Goal: Navigation & Orientation: Find specific page/section

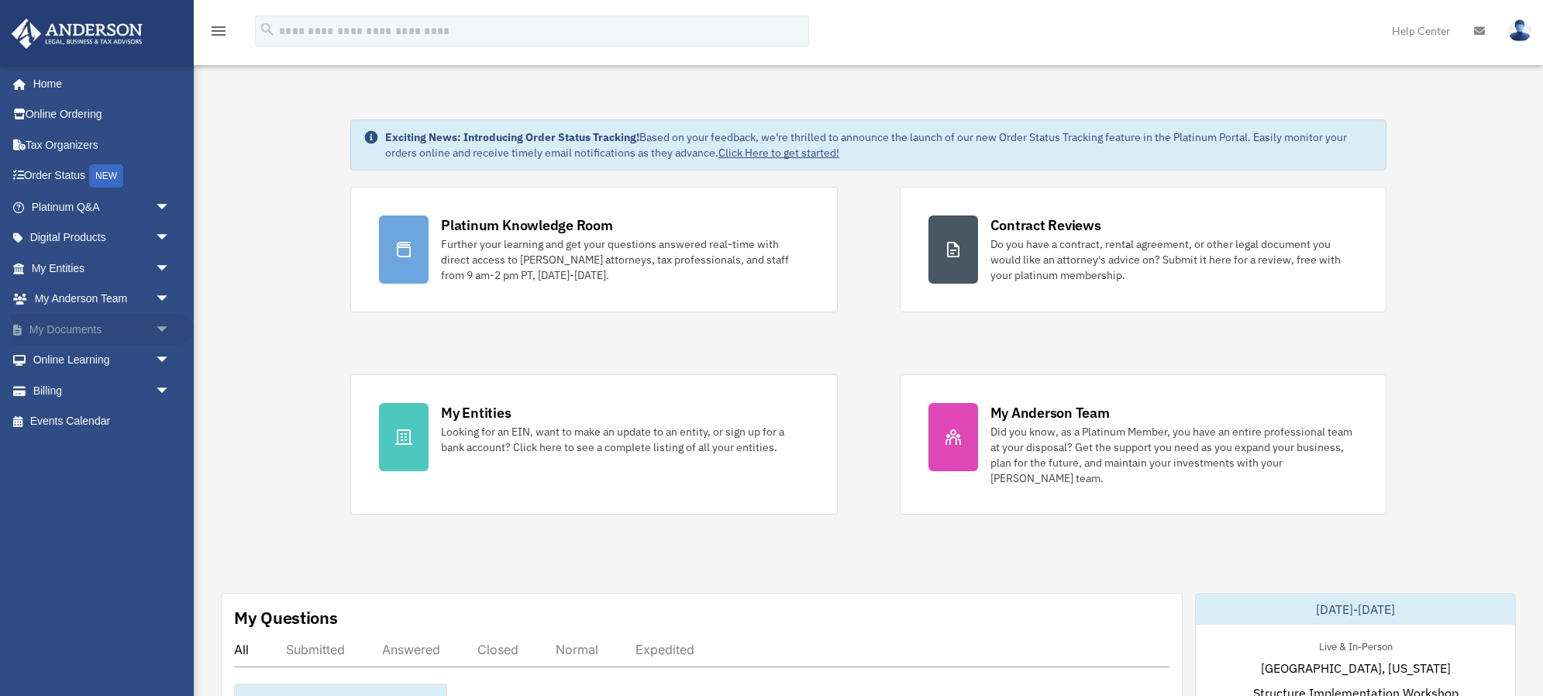
click at [160, 323] on span "arrow_drop_down" at bounding box center [170, 330] width 31 height 32
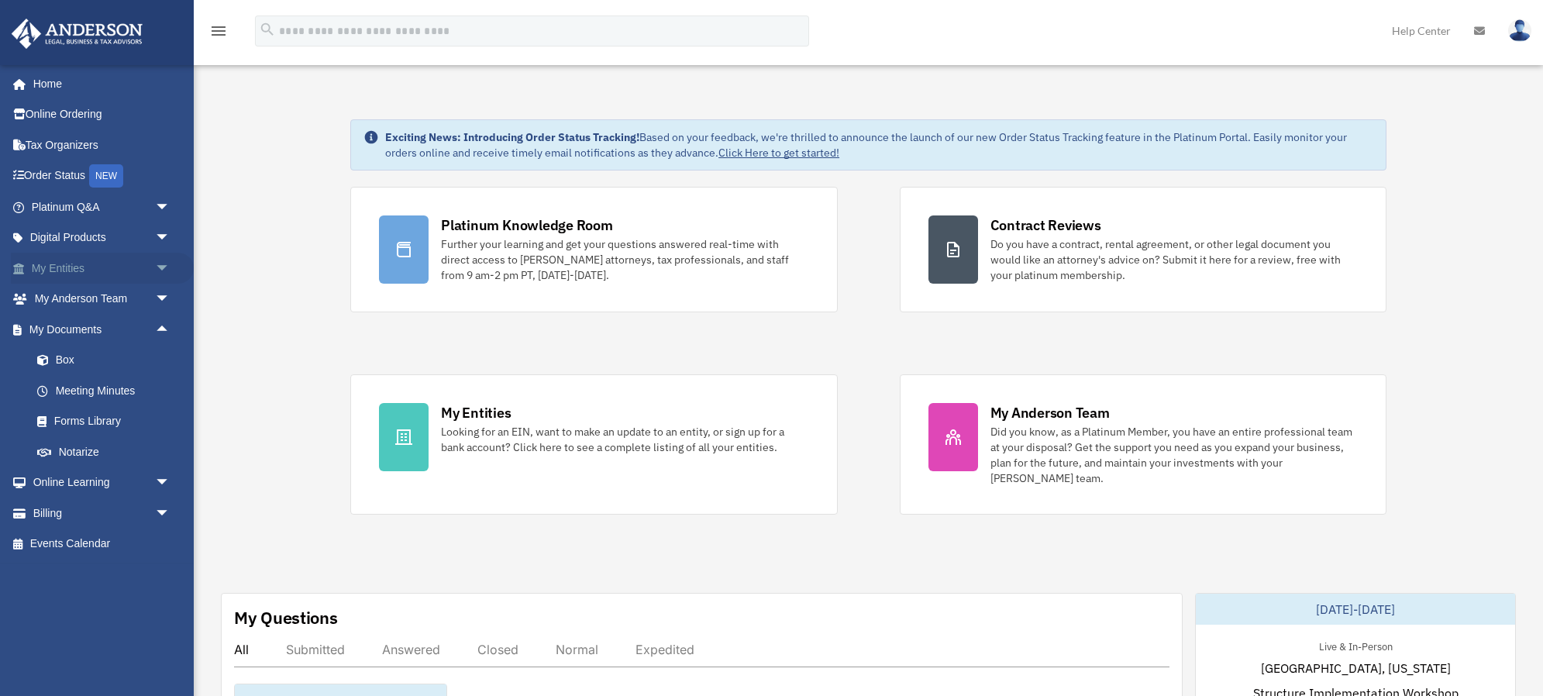
click at [161, 264] on span "arrow_drop_down" at bounding box center [170, 269] width 31 height 32
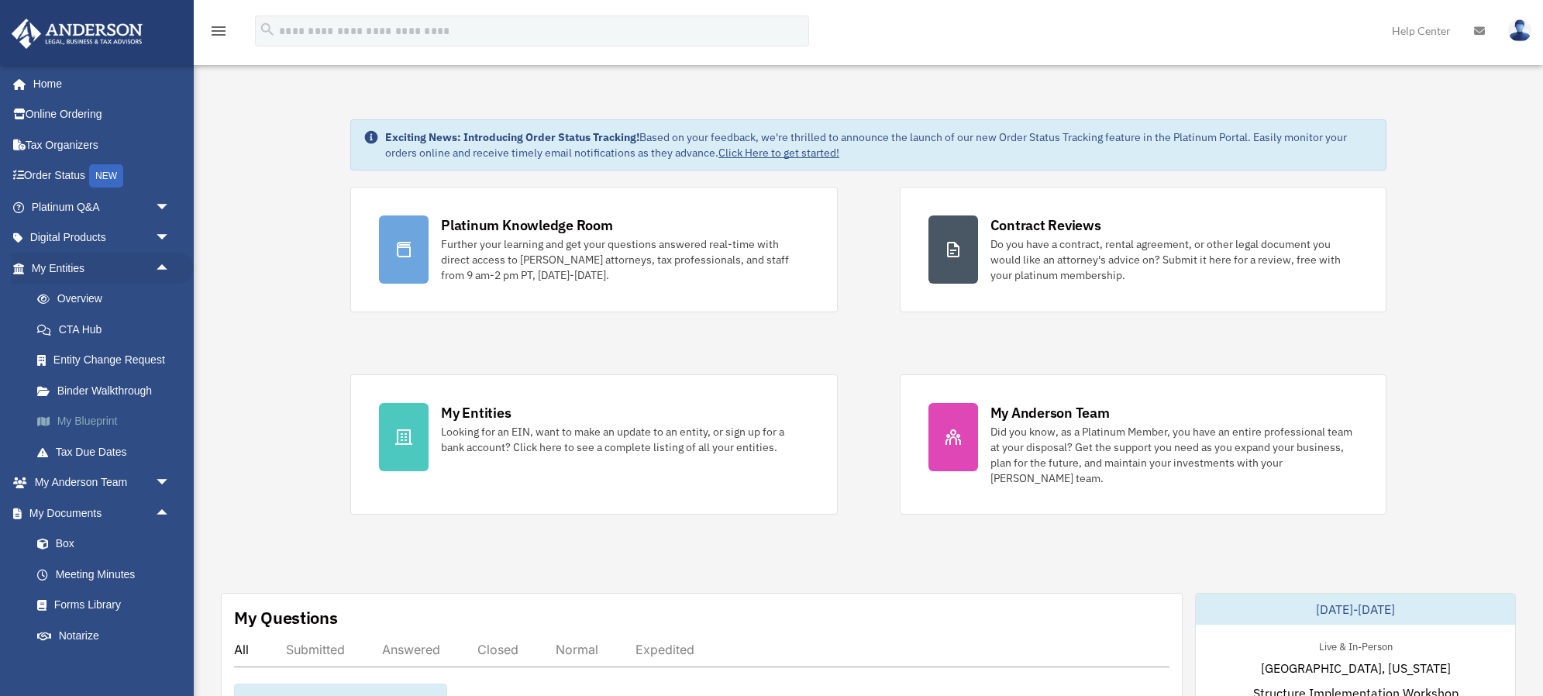
click at [84, 422] on link "My Blueprint" at bounding box center [108, 421] width 172 height 31
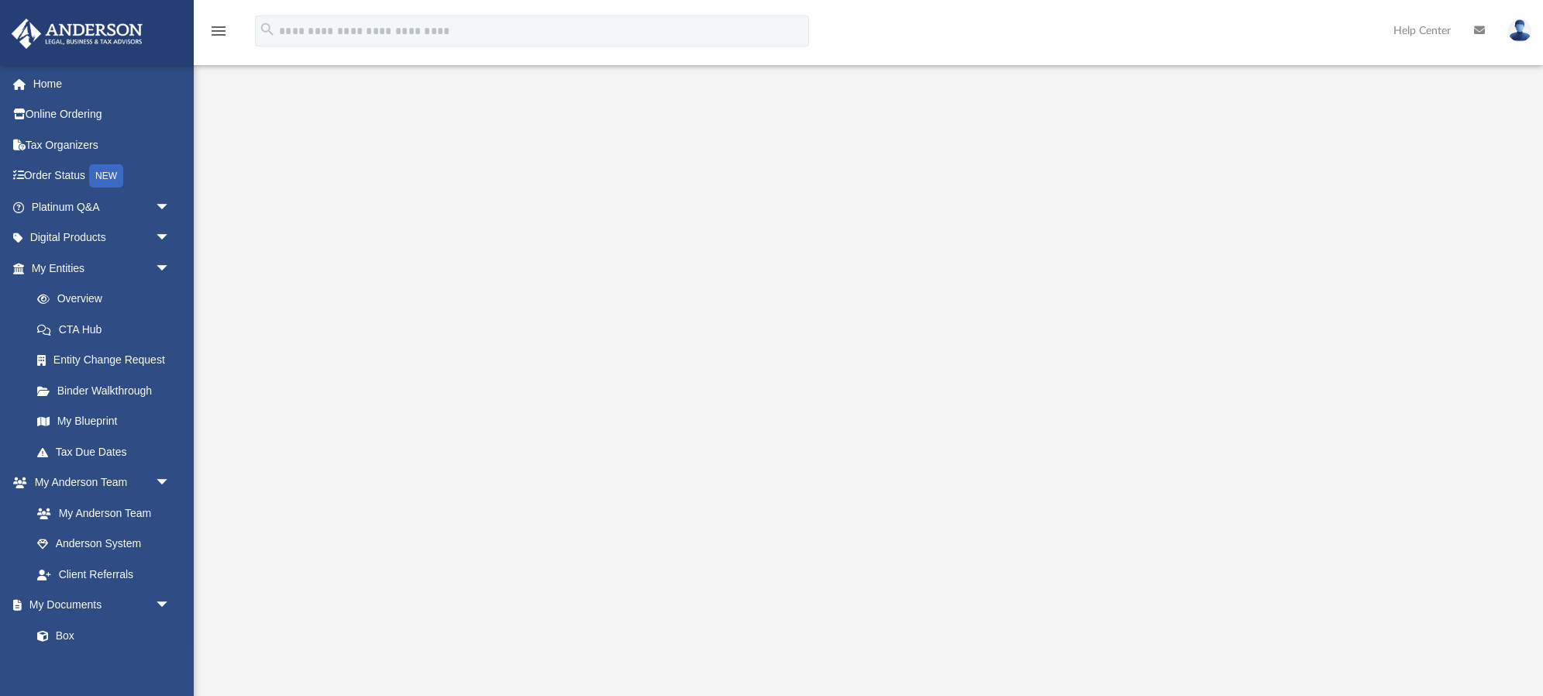
click at [219, 33] on icon "menu" at bounding box center [218, 31] width 19 height 19
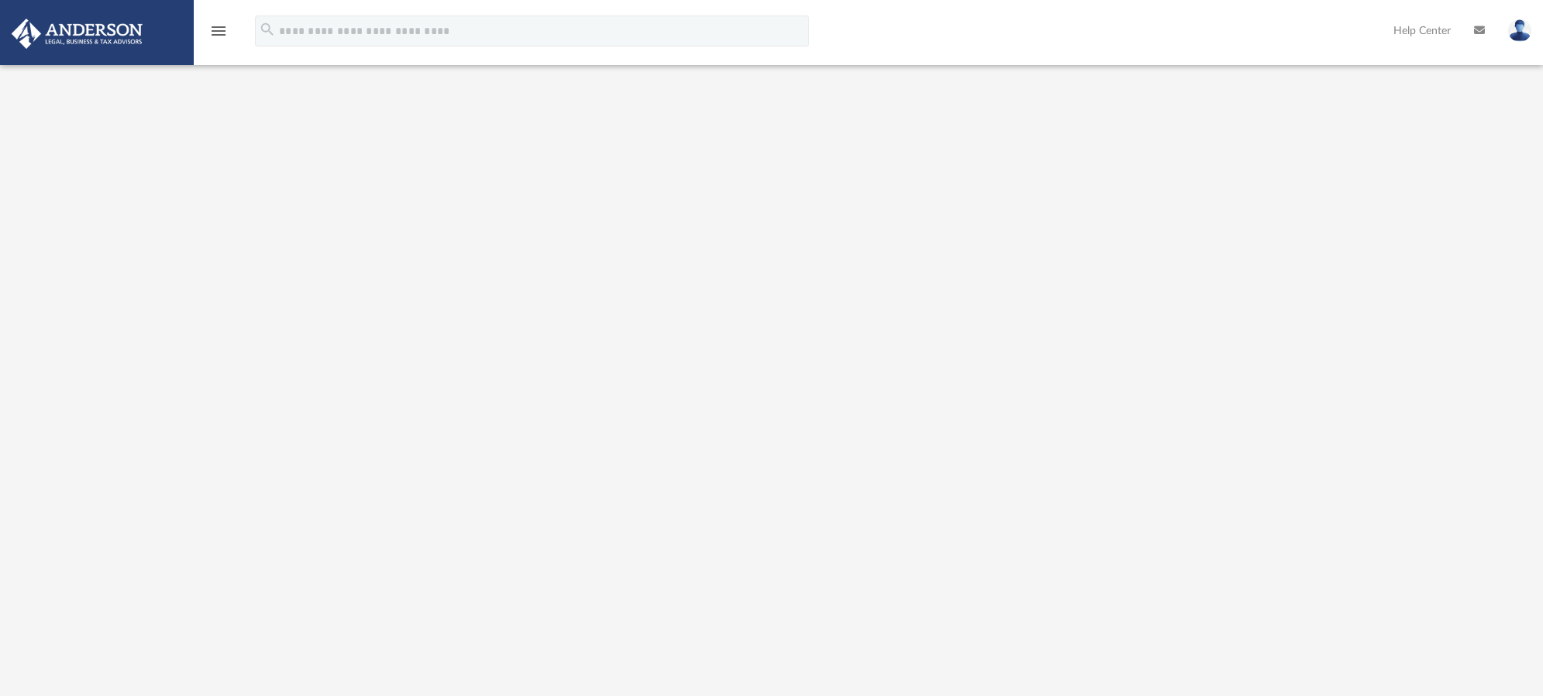
click at [219, 33] on icon "menu" at bounding box center [218, 31] width 19 height 19
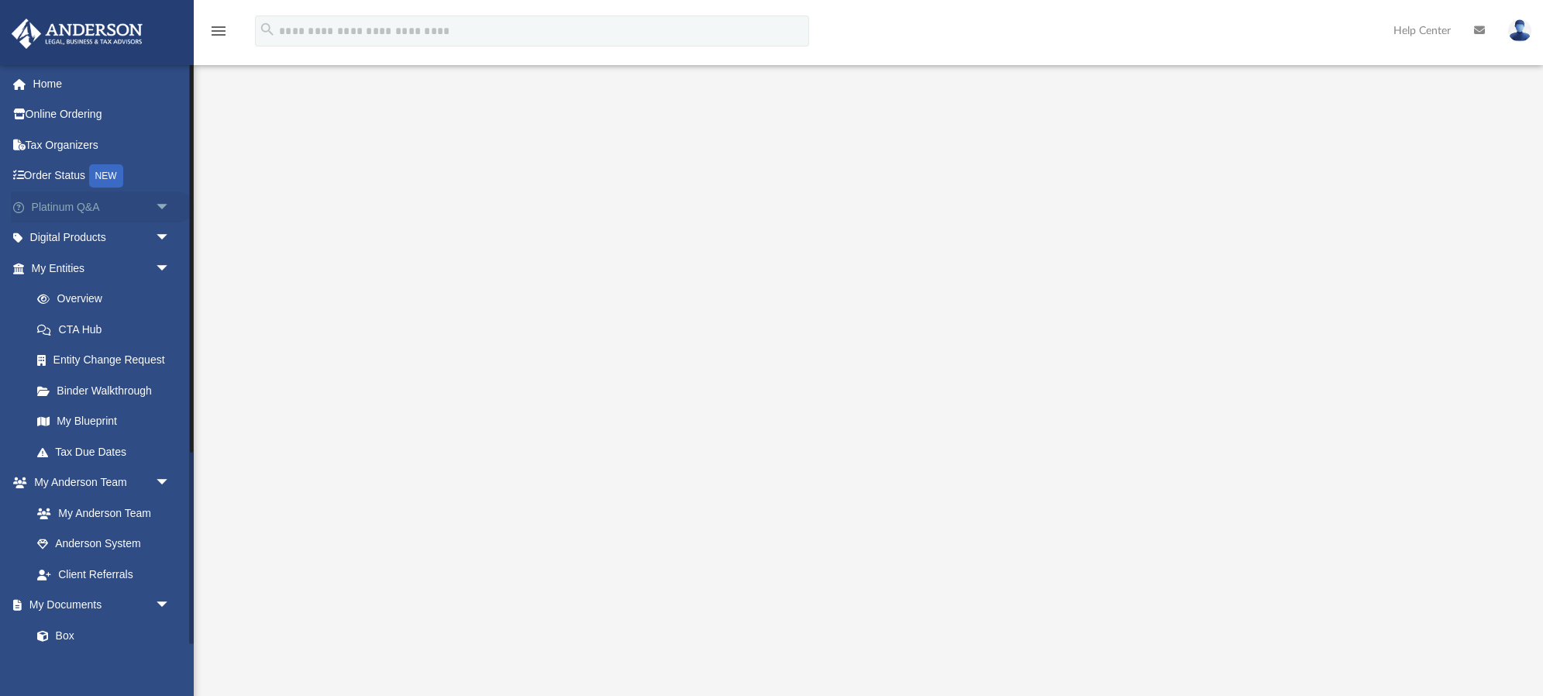
click at [161, 204] on span "arrow_drop_down" at bounding box center [170, 207] width 31 height 32
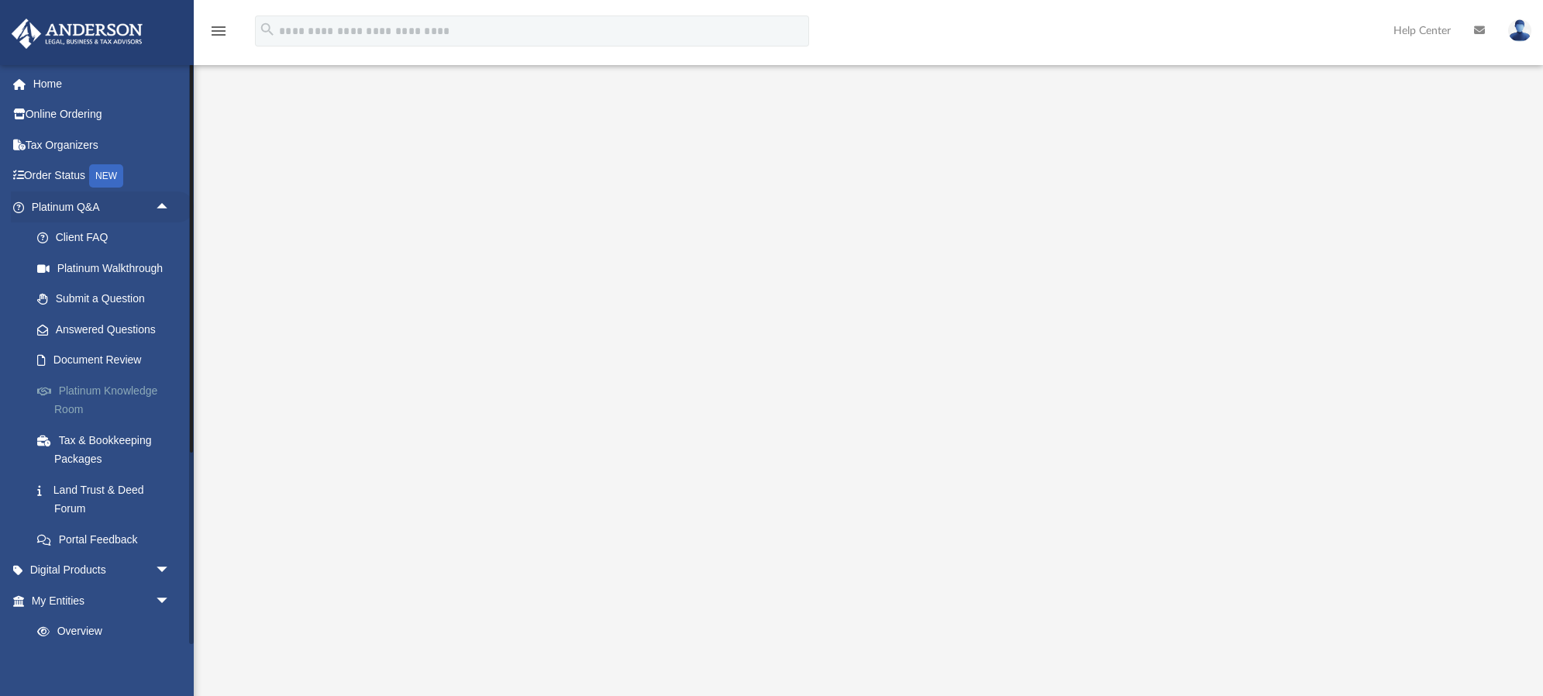
click at [87, 392] on link "Platinum Knowledge Room" at bounding box center [108, 400] width 172 height 50
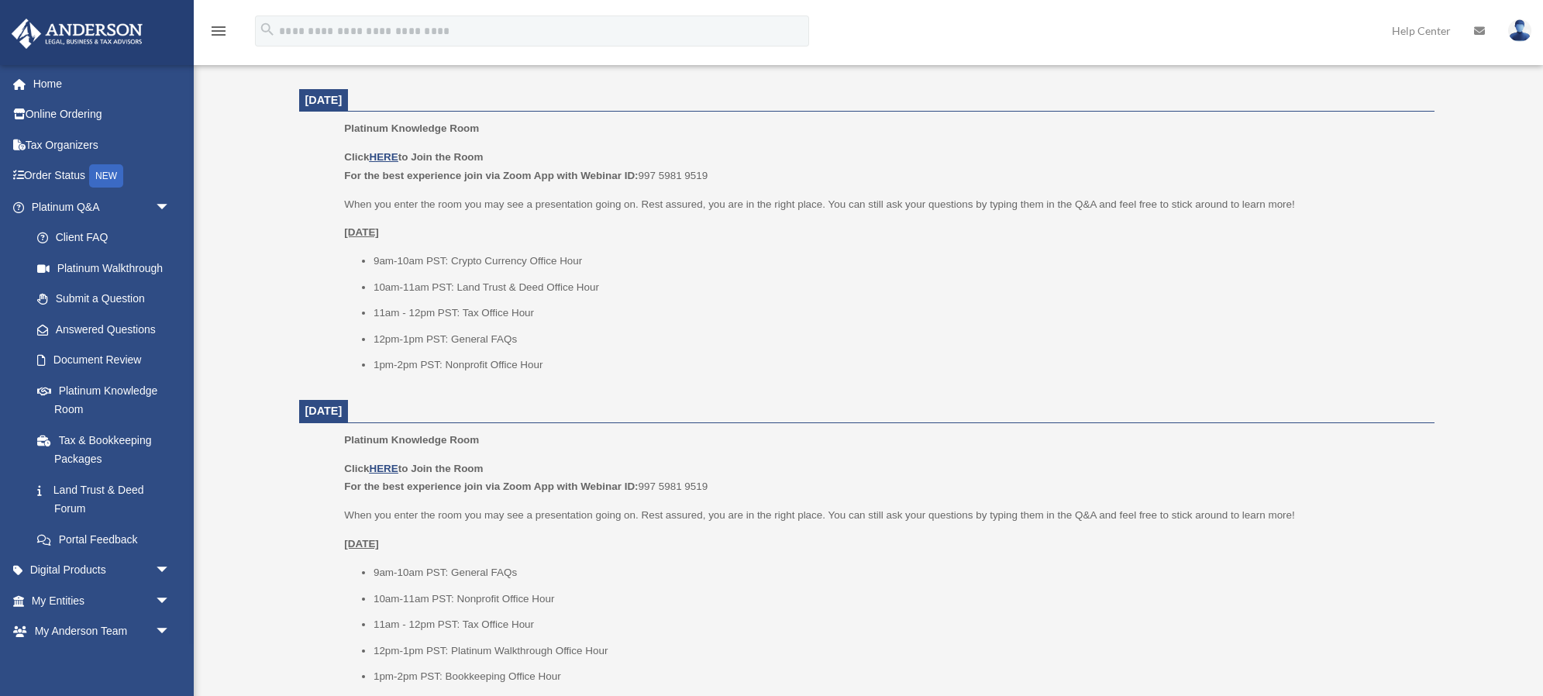
scroll to position [610, 0]
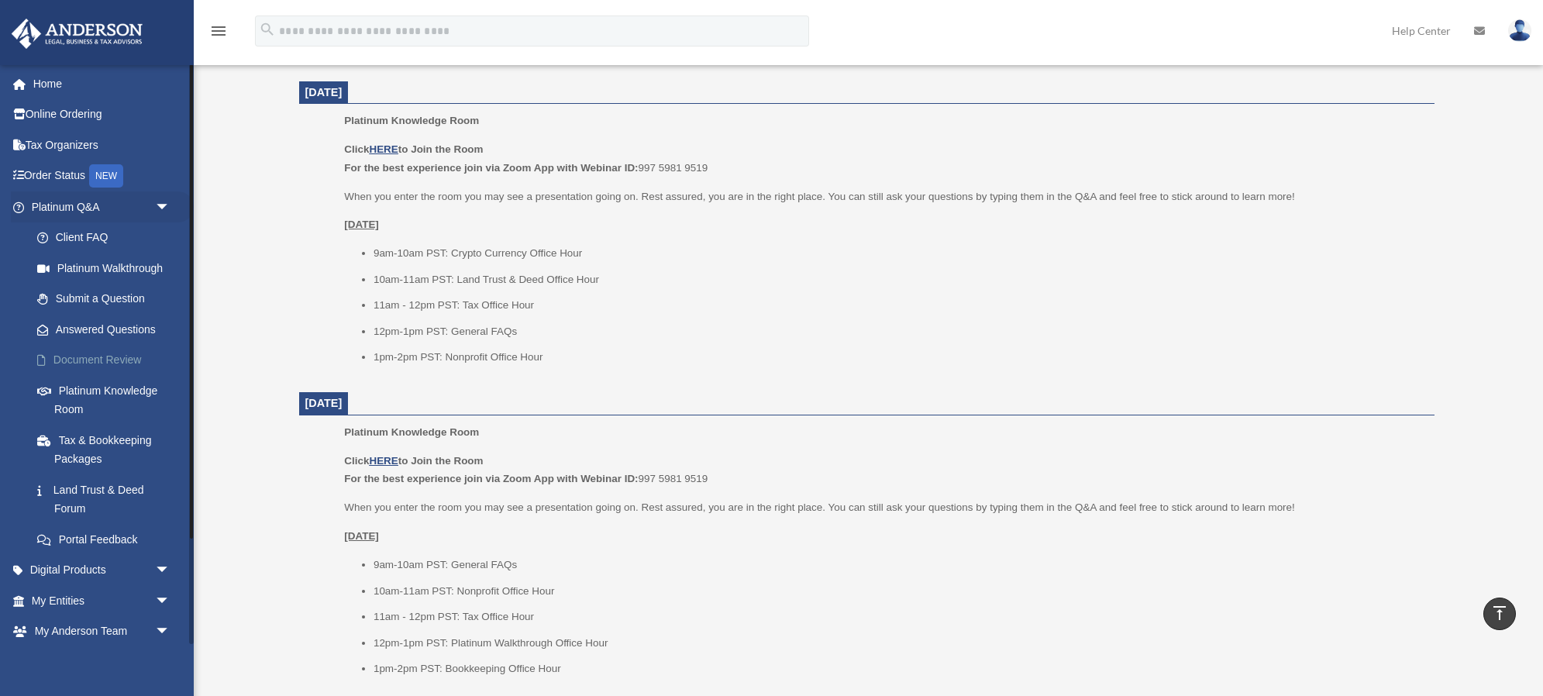
click at [81, 362] on link "Document Review" at bounding box center [108, 360] width 172 height 31
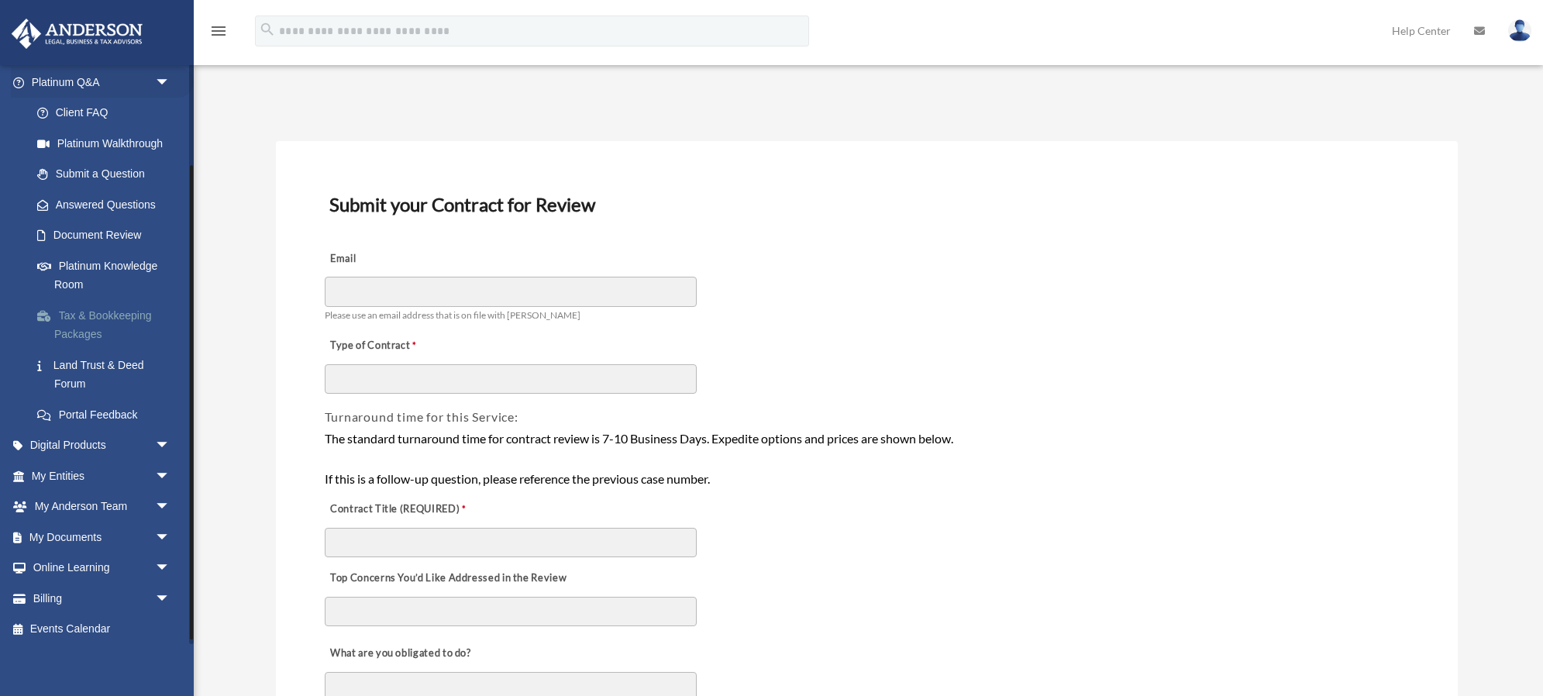
scroll to position [129, 0]
click at [143, 539] on link "My Documents arrow_drop_down" at bounding box center [102, 533] width 183 height 31
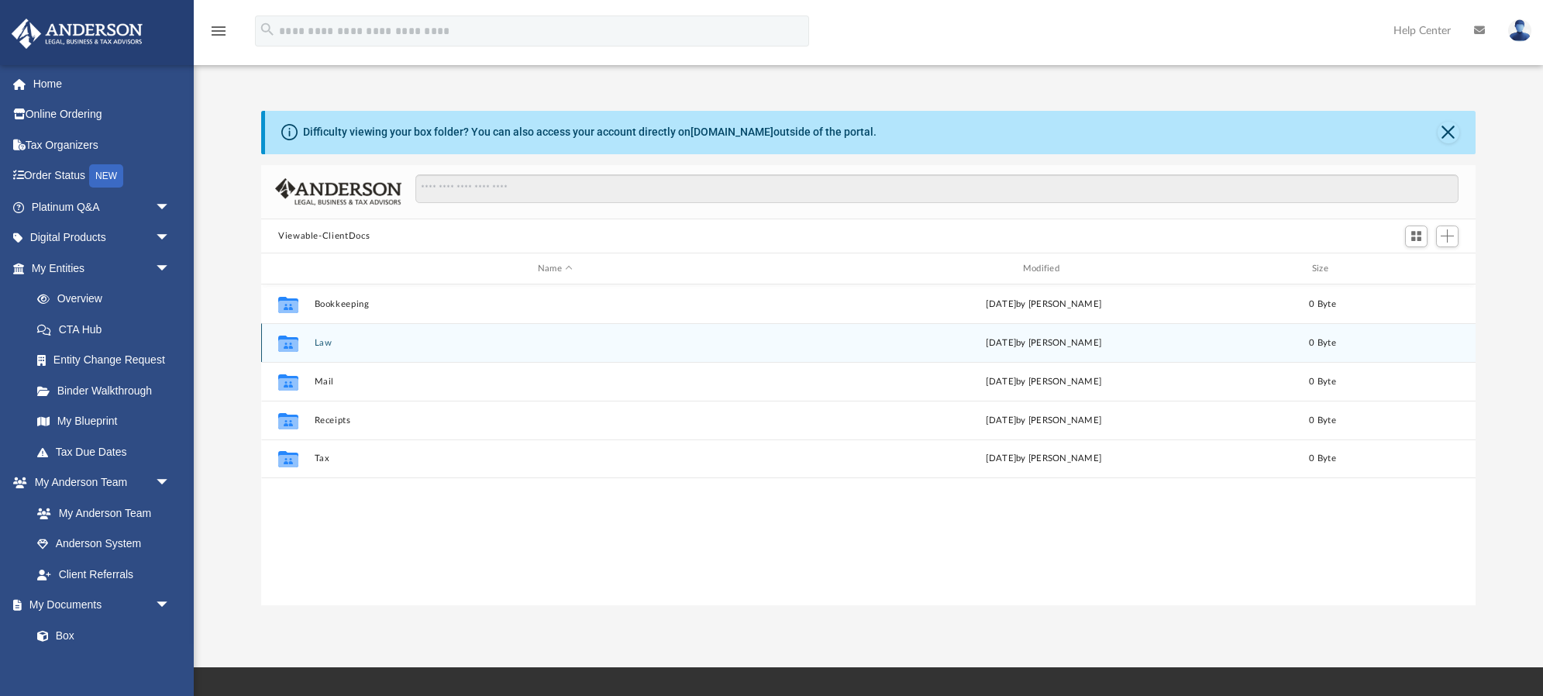
click at [316, 344] on button "Law" at bounding box center [556, 343] width 482 height 10
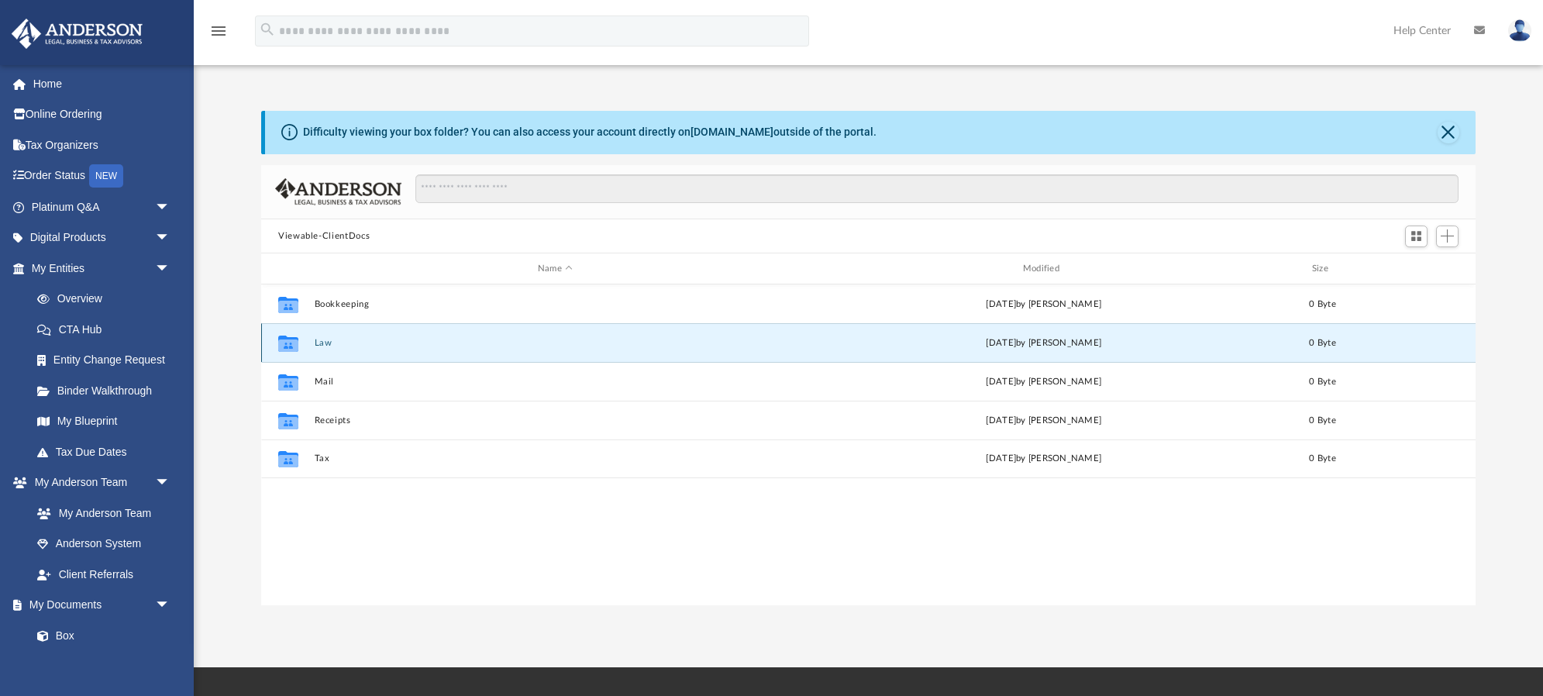
click at [316, 344] on button "Law" at bounding box center [556, 343] width 482 height 10
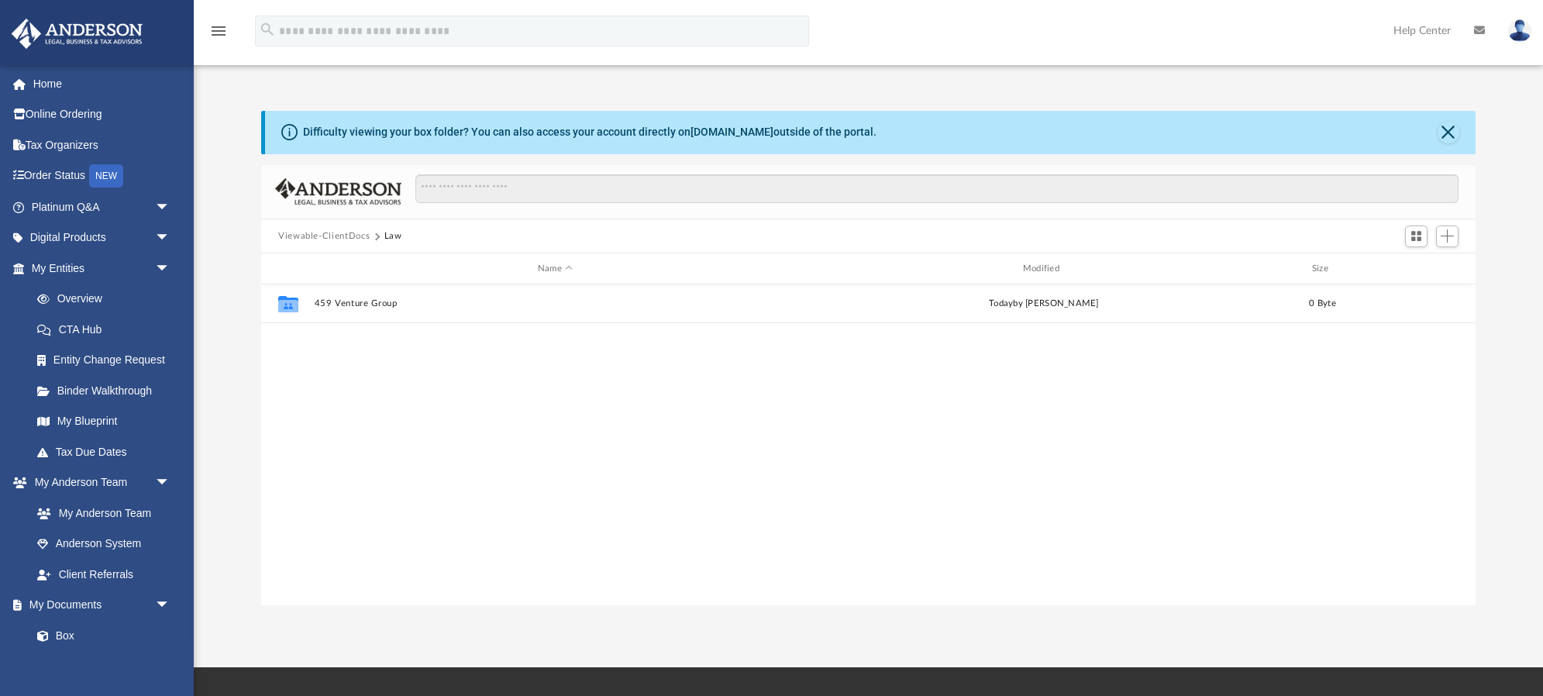
click at [238, 292] on div "Difficulty viewing your box folder? You can also access your account directly o…" at bounding box center [868, 358] width 1349 height 495
click at [249, 344] on div "Difficulty viewing your box folder? You can also access your account directly o…" at bounding box center [868, 358] width 1349 height 495
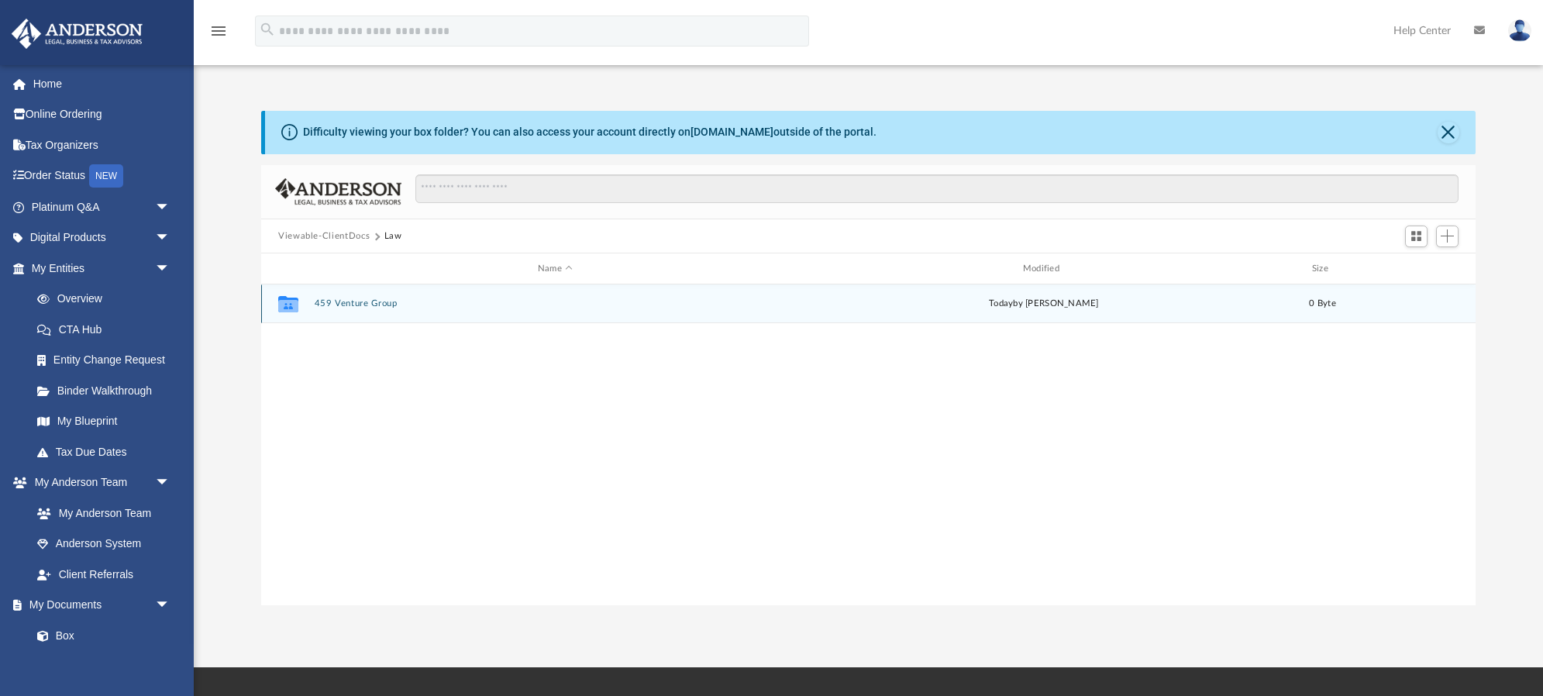
click at [374, 305] on button "459 Venture Group" at bounding box center [556, 304] width 482 height 10
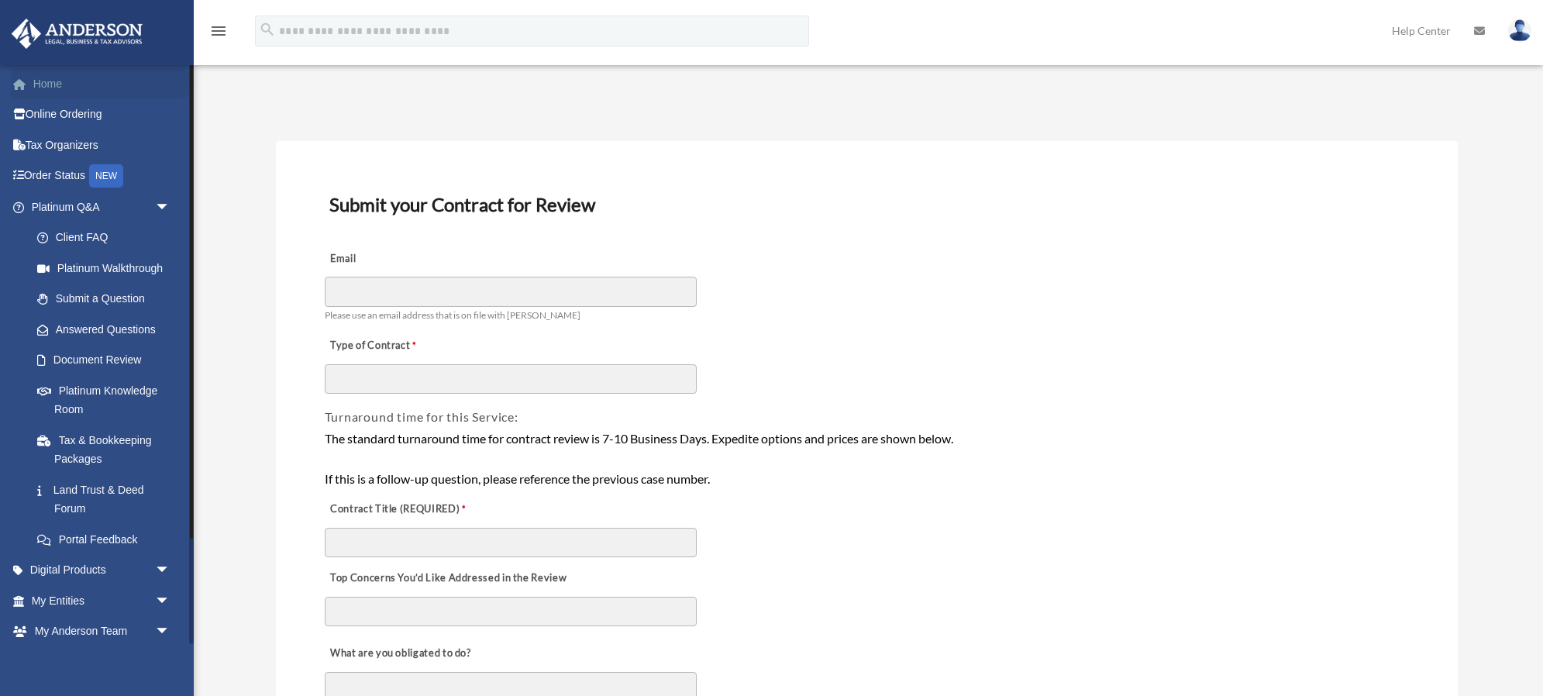
click at [45, 77] on link "Home" at bounding box center [102, 83] width 183 height 31
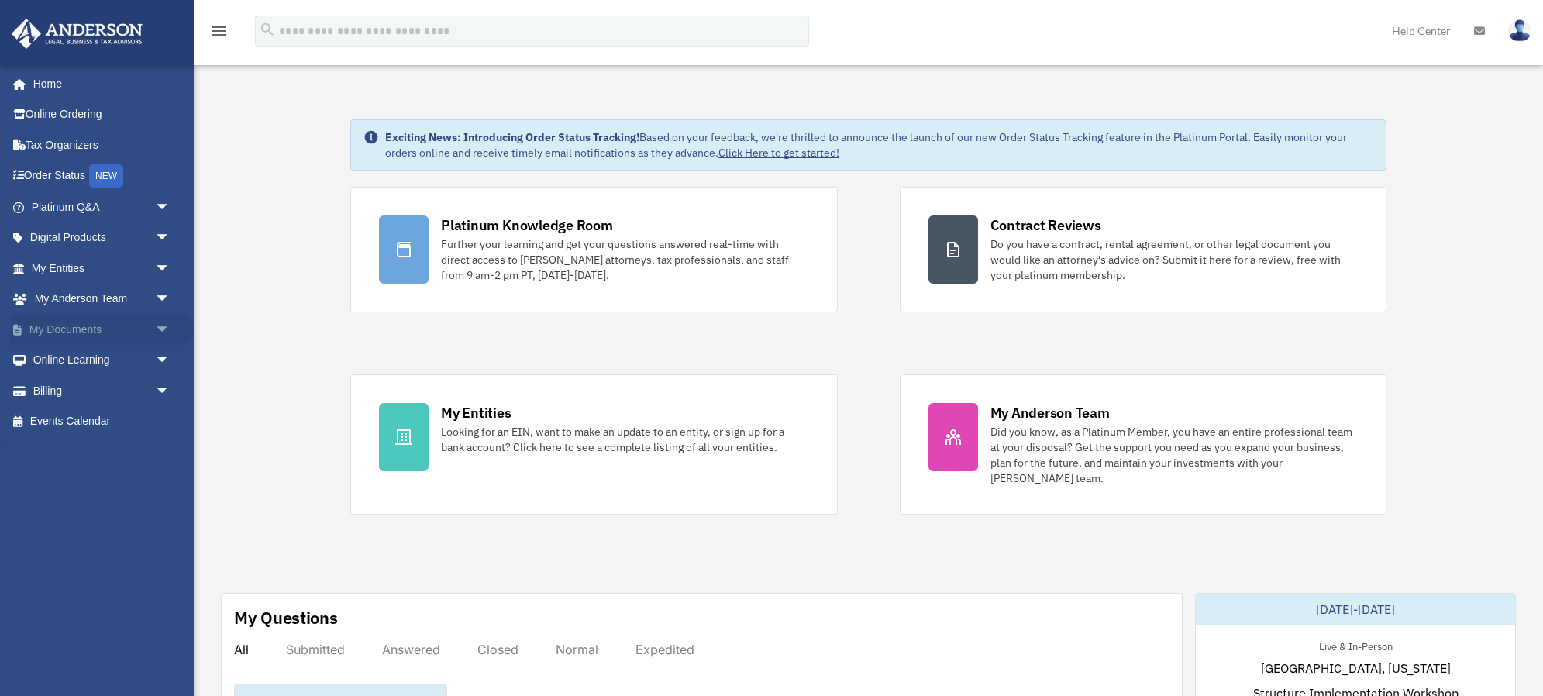
click at [163, 326] on span "arrow_drop_down" at bounding box center [170, 330] width 31 height 32
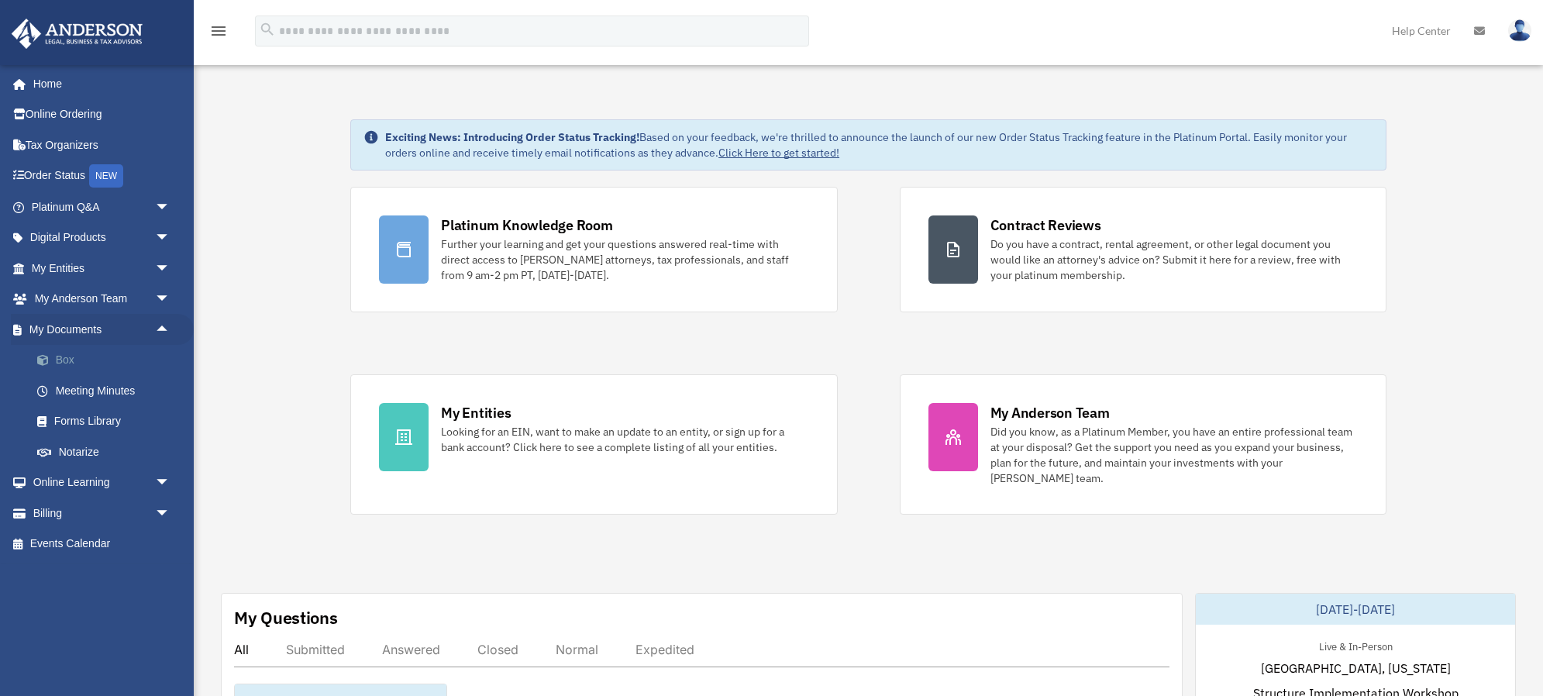
click at [62, 361] on link "Box" at bounding box center [108, 360] width 172 height 31
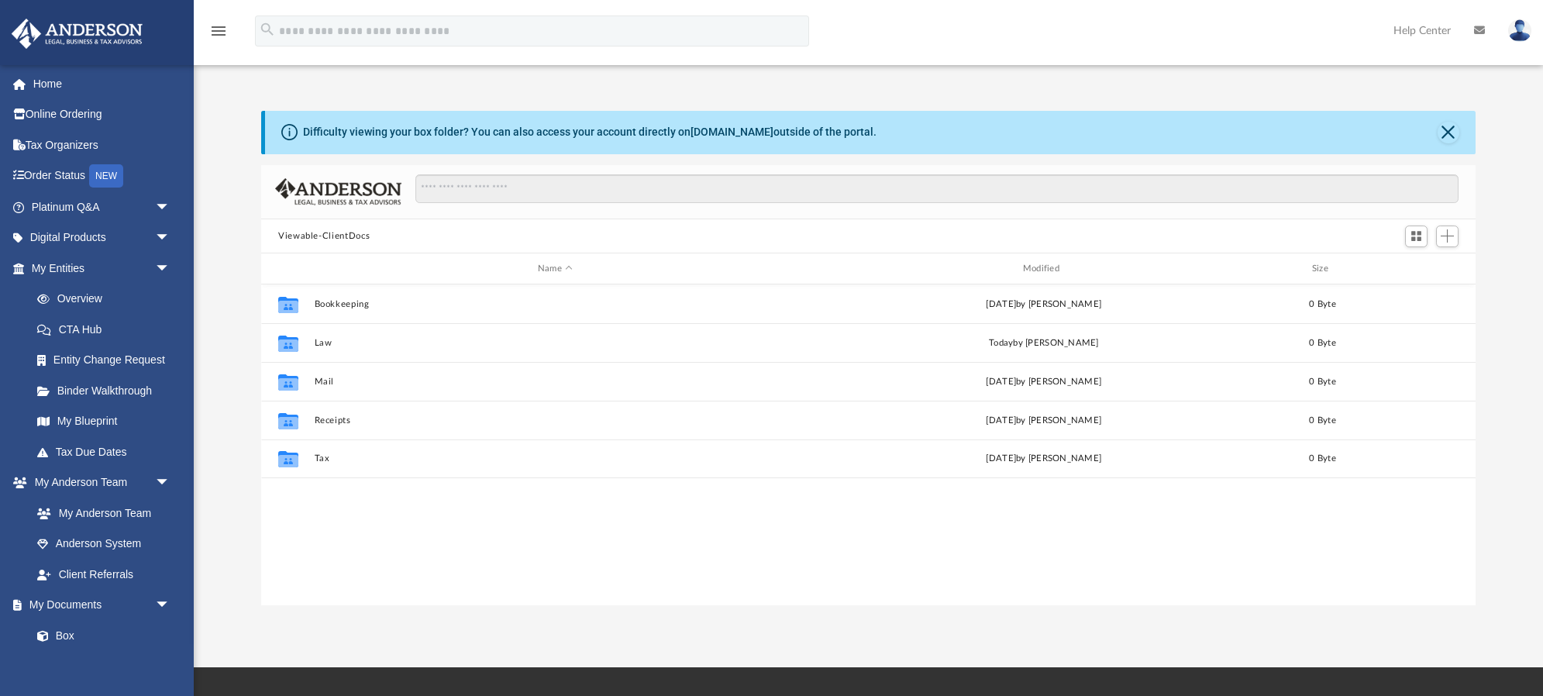
scroll to position [353, 1215]
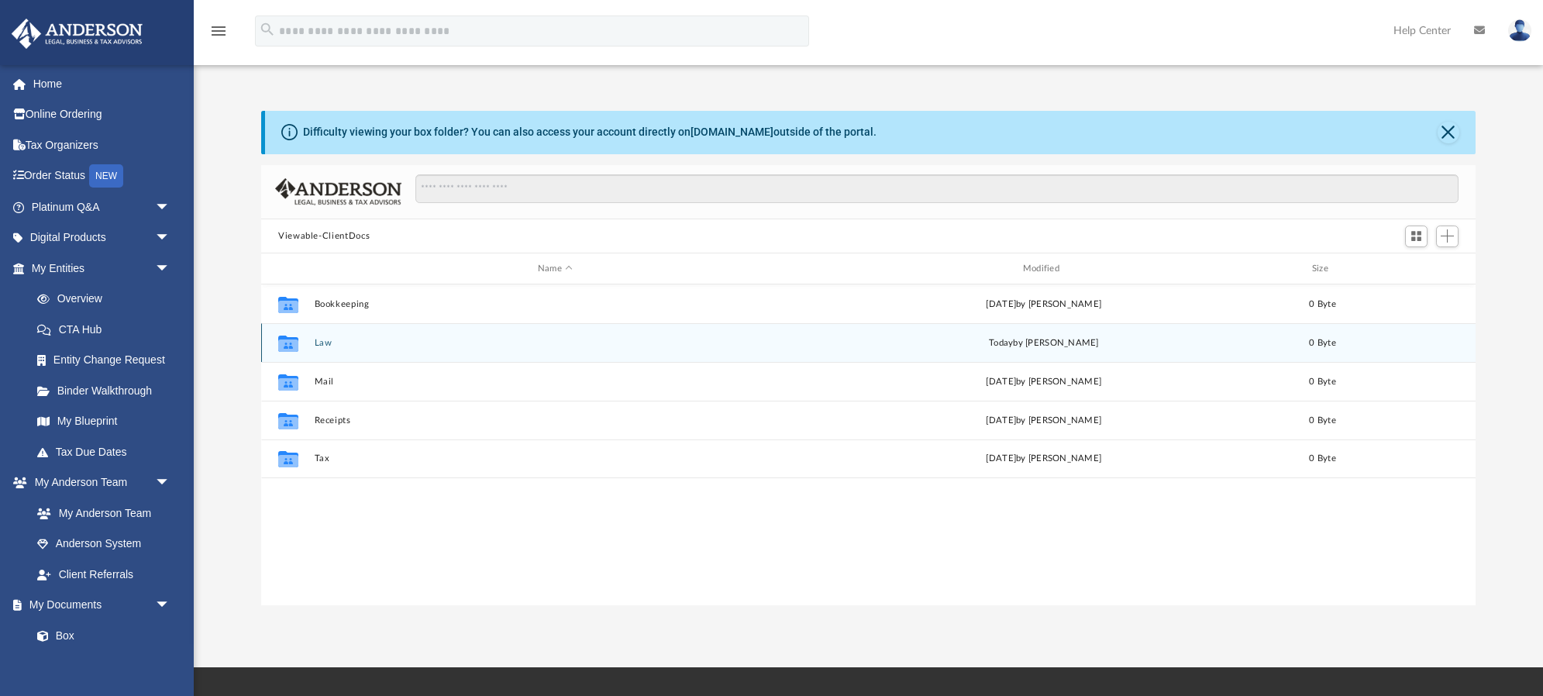
click at [330, 343] on button "Law" at bounding box center [556, 343] width 482 height 10
